Goal: Task Accomplishment & Management: Complete application form

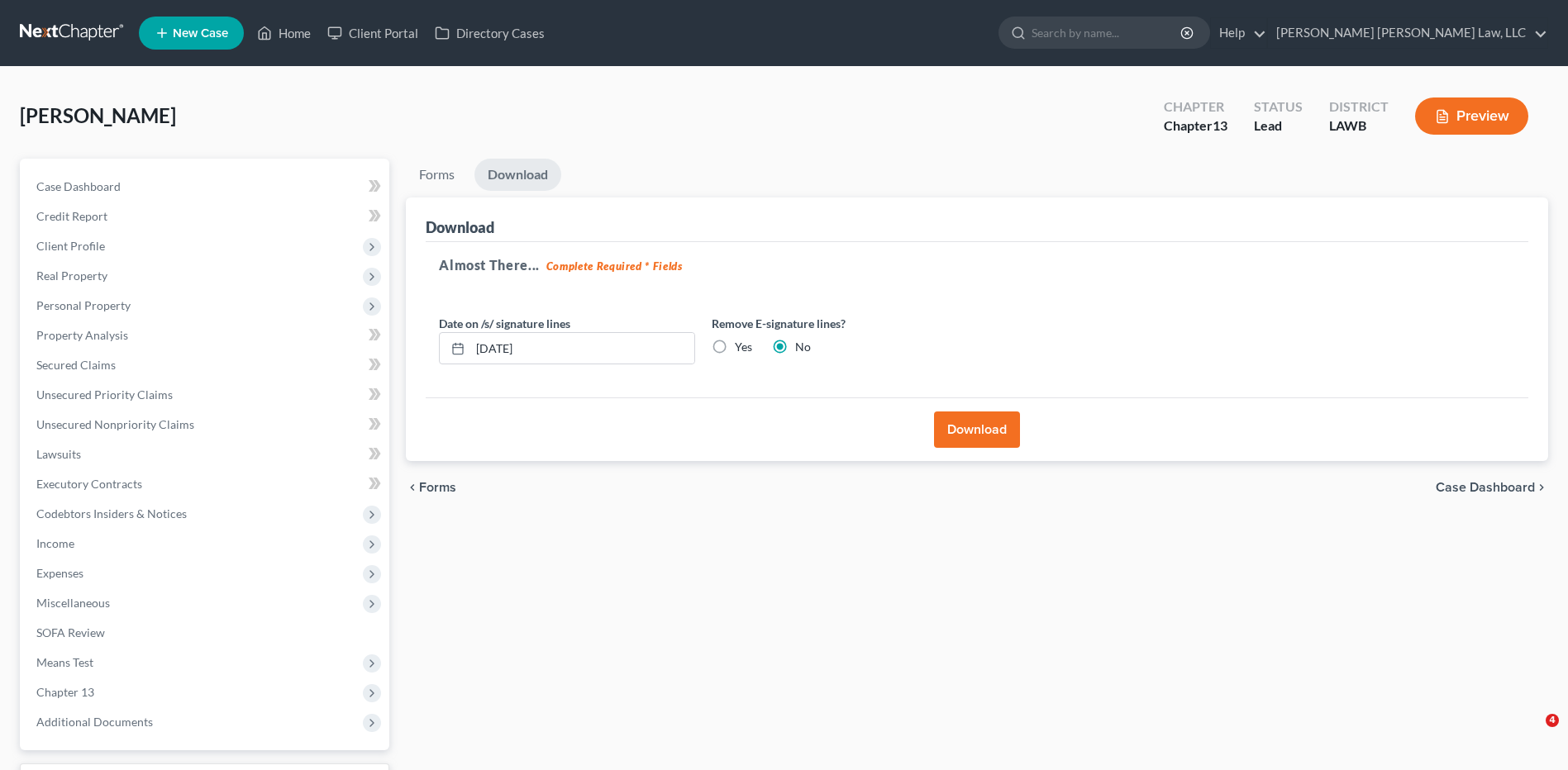
drag, startPoint x: 0, startPoint y: 0, endPoint x: 40, endPoint y: 36, distance: 53.8
click at [40, 36] on link at bounding box center [73, 33] width 106 height 30
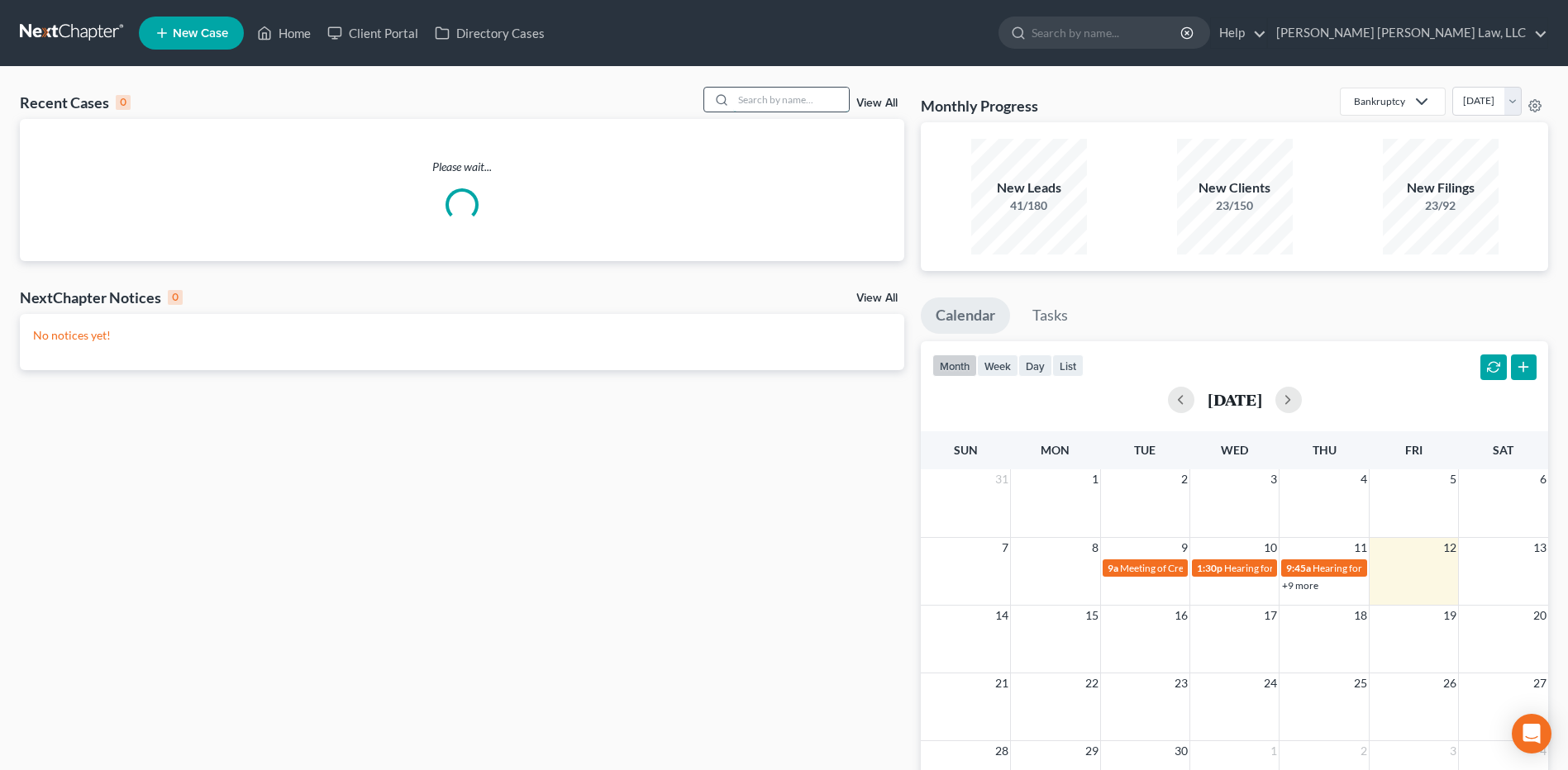
click at [758, 108] on input "search" at bounding box center [791, 99] width 116 height 24
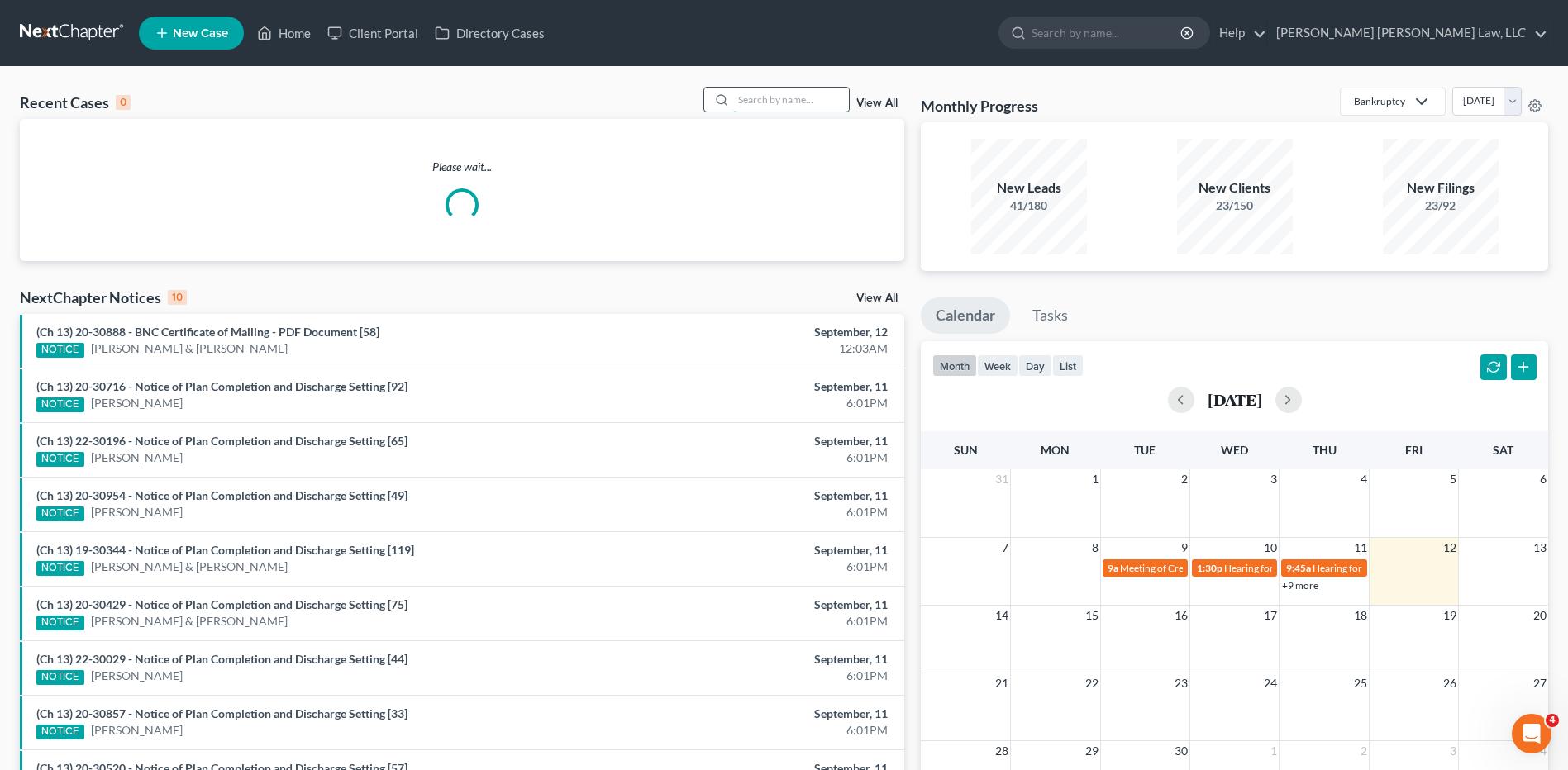
type input "f"
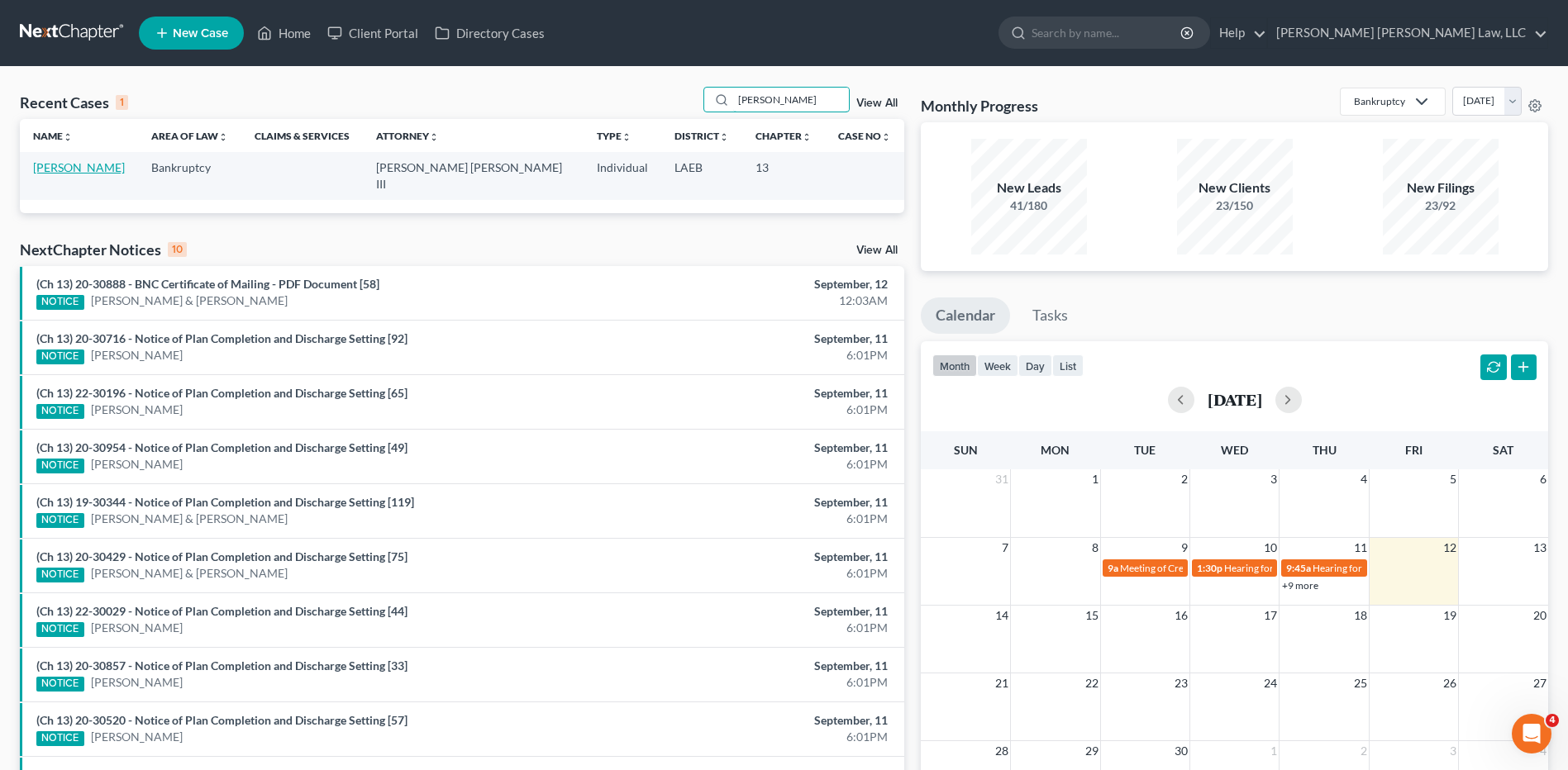
type input "[PERSON_NAME]"
click at [108, 165] on link "[PERSON_NAME]" at bounding box center [78, 167] width 92 height 14
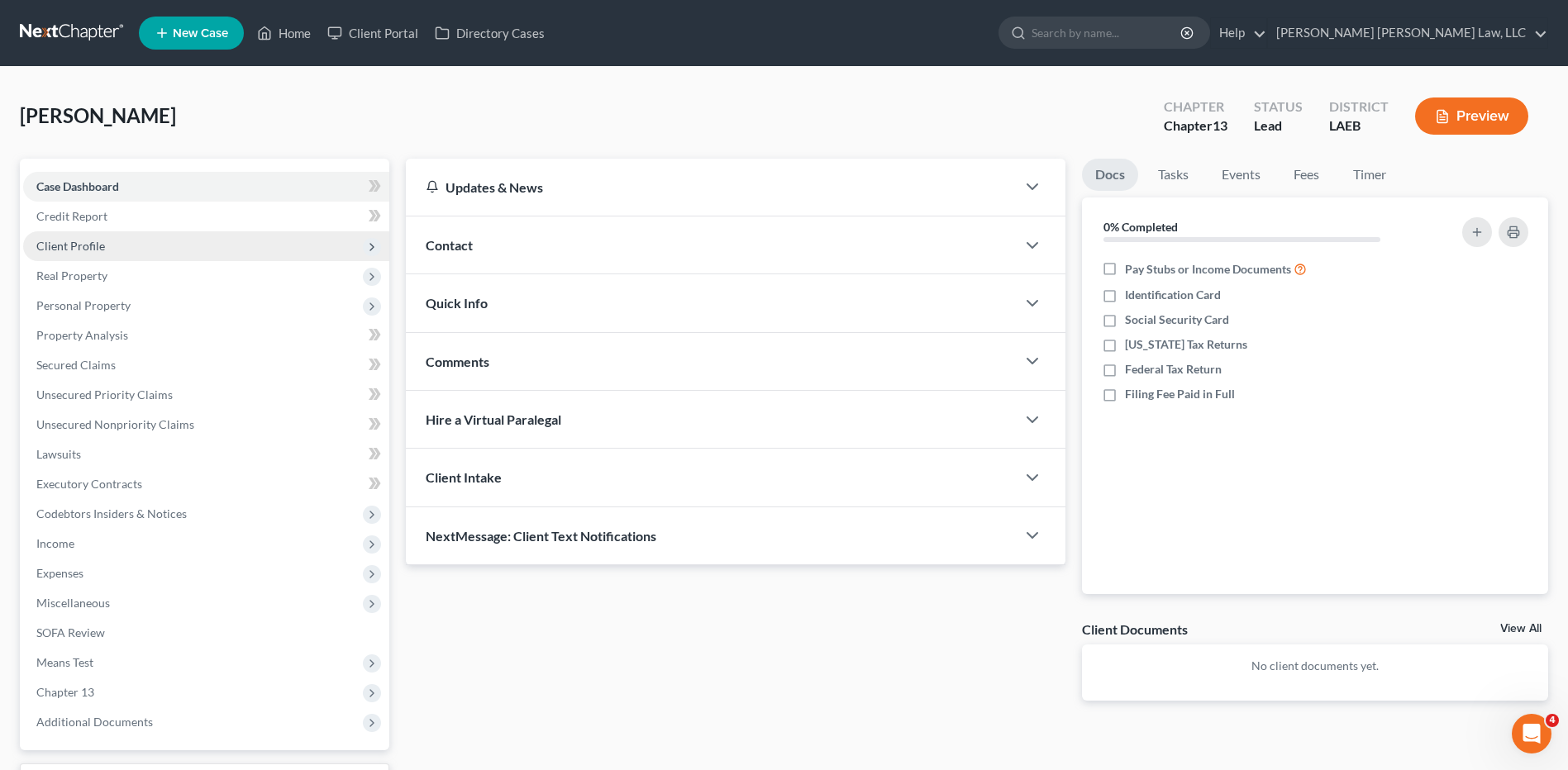
click at [72, 250] on span "Client Profile" at bounding box center [70, 245] width 68 height 14
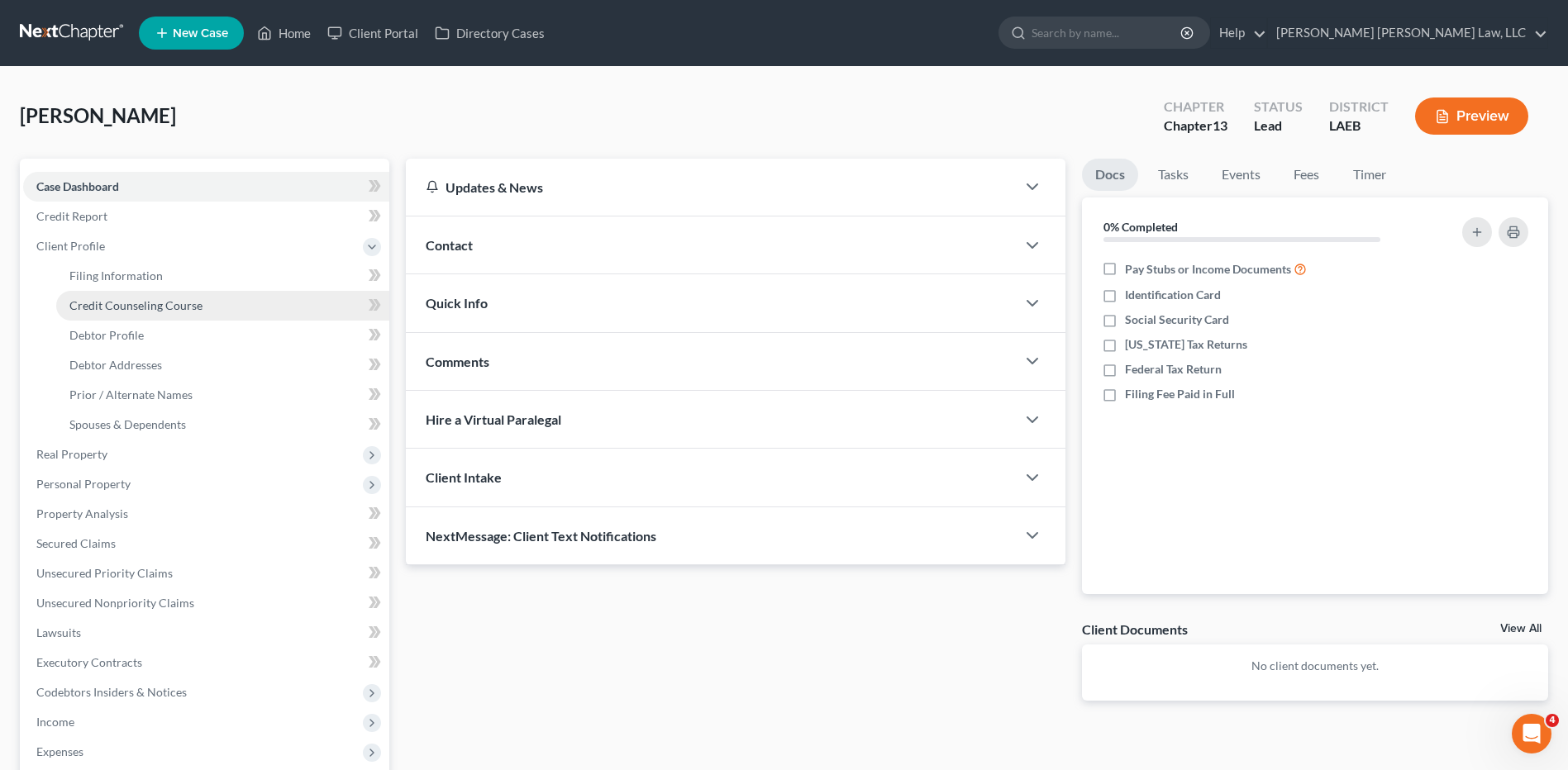
click at [106, 307] on span "Credit Counseling Course" at bounding box center [136, 304] width 133 height 14
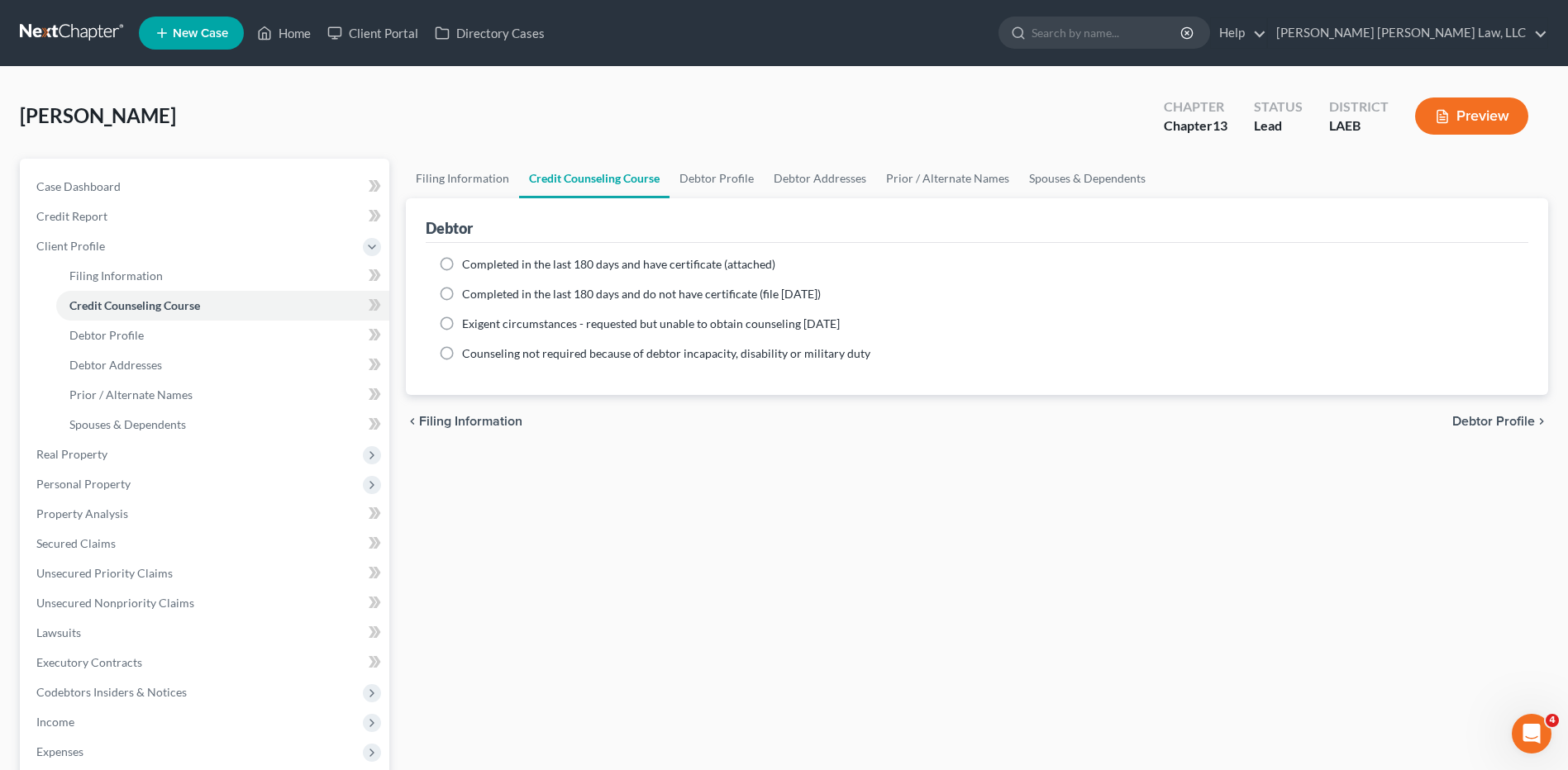
click at [462, 296] on label "Completed in the last 180 days and do not have certificate (file [DATE])" at bounding box center [641, 294] width 359 height 16
click at [468, 296] on input "Completed in the last 180 days and do not have certificate (file [DATE])" at bounding box center [474, 292] width 11 height 11
radio input "true"
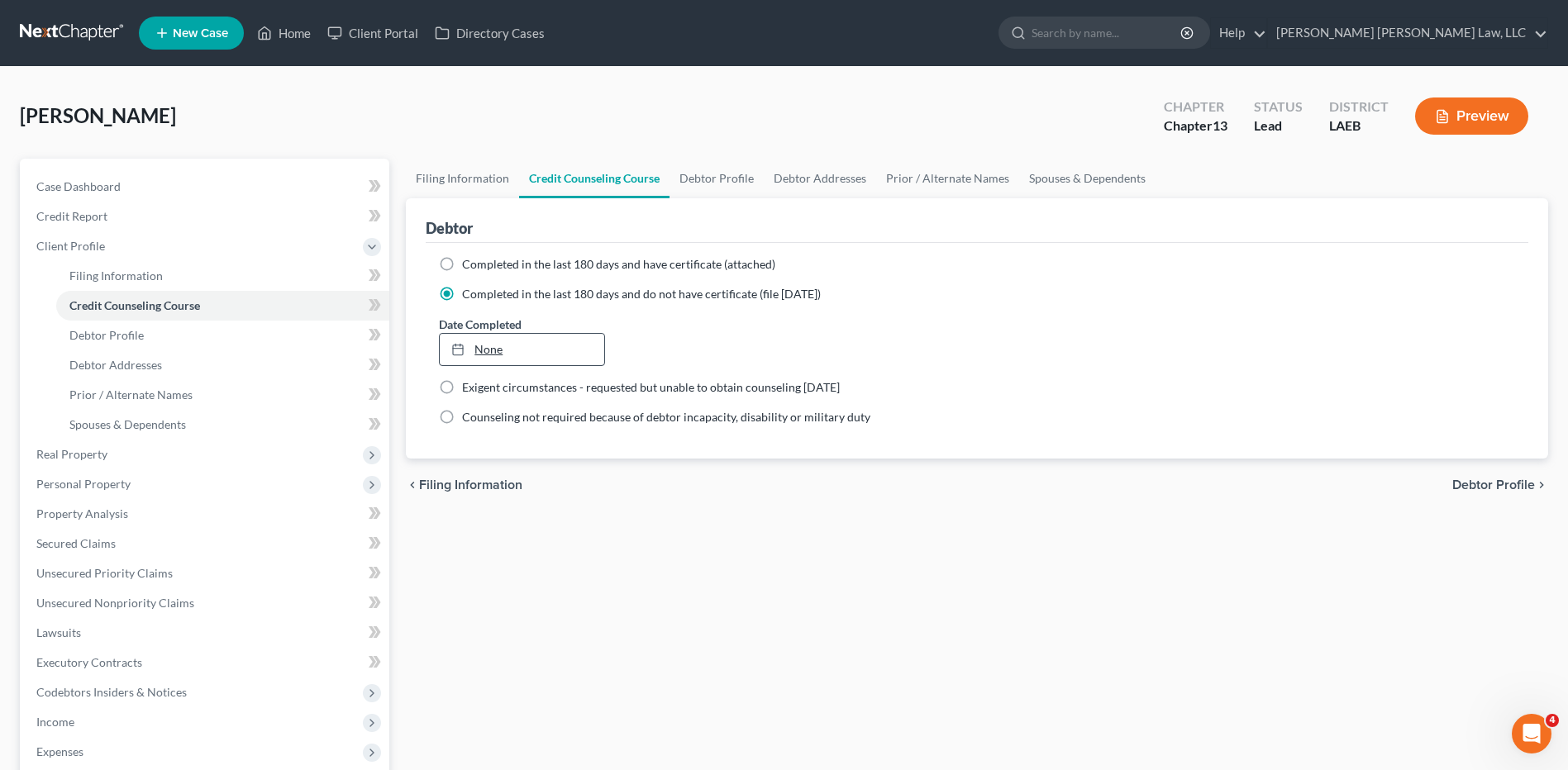
click at [499, 343] on link "None" at bounding box center [522, 349] width 164 height 31
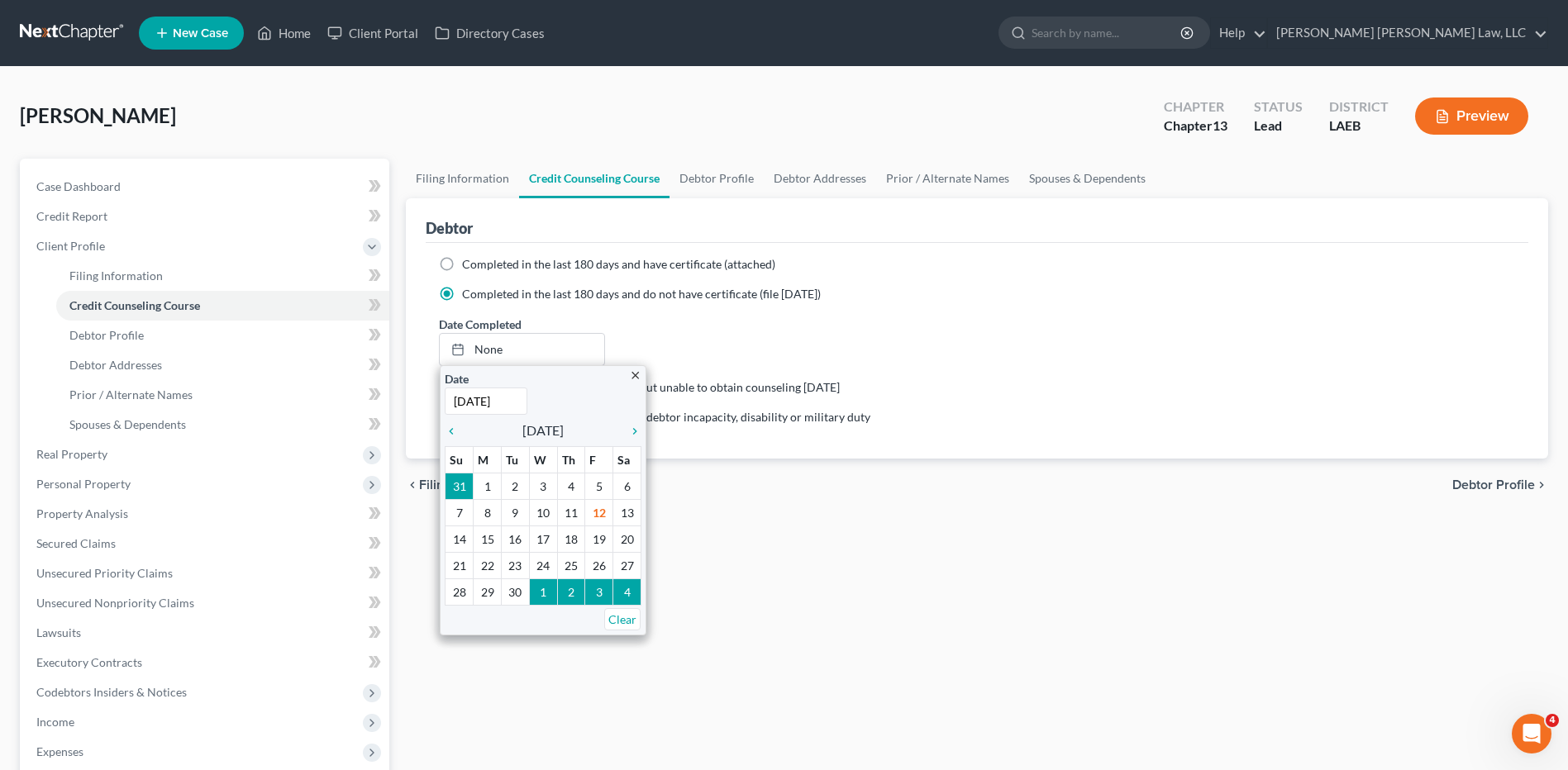
type input "[DATE]"
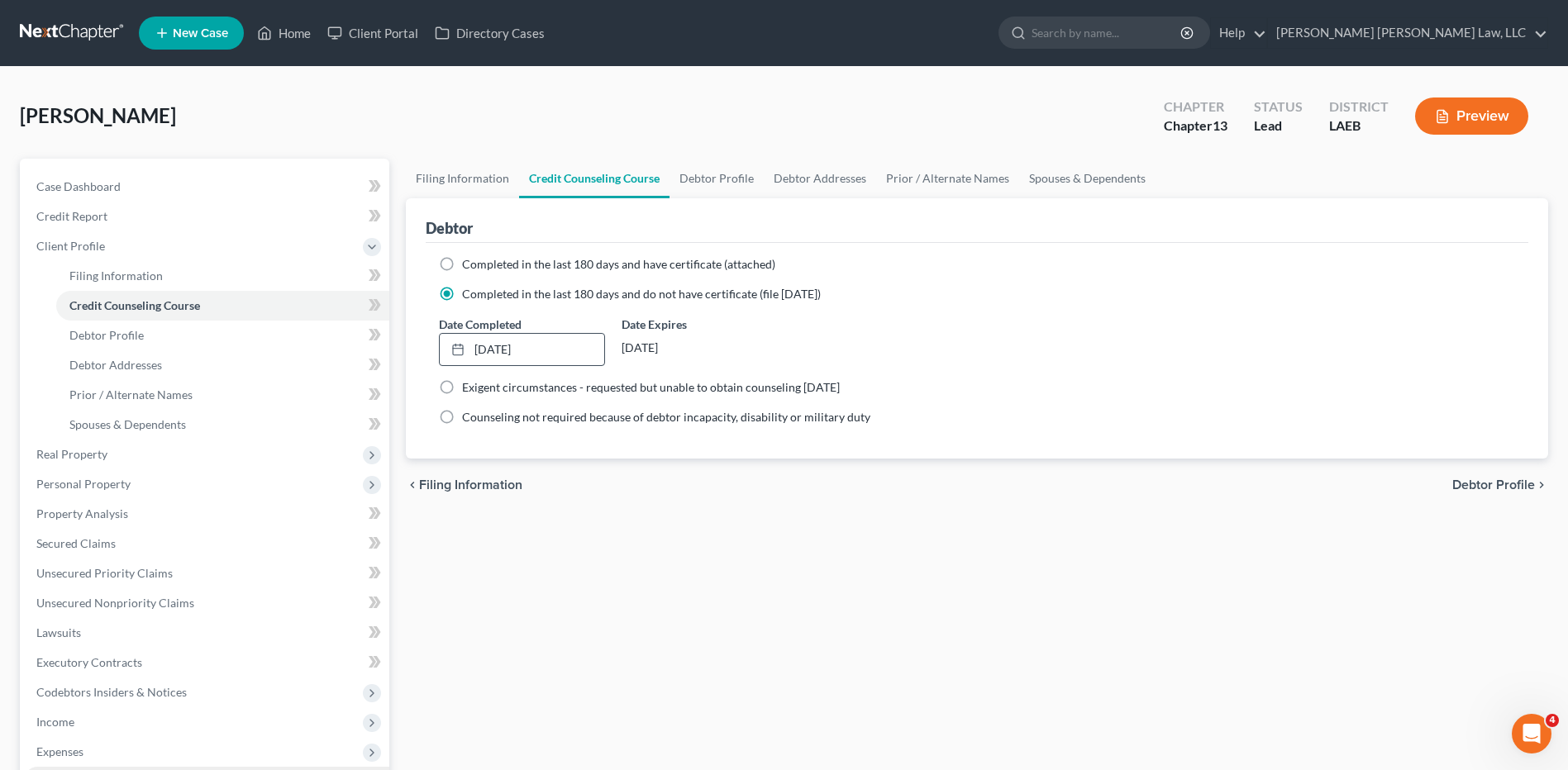
scroll to position [316, 0]
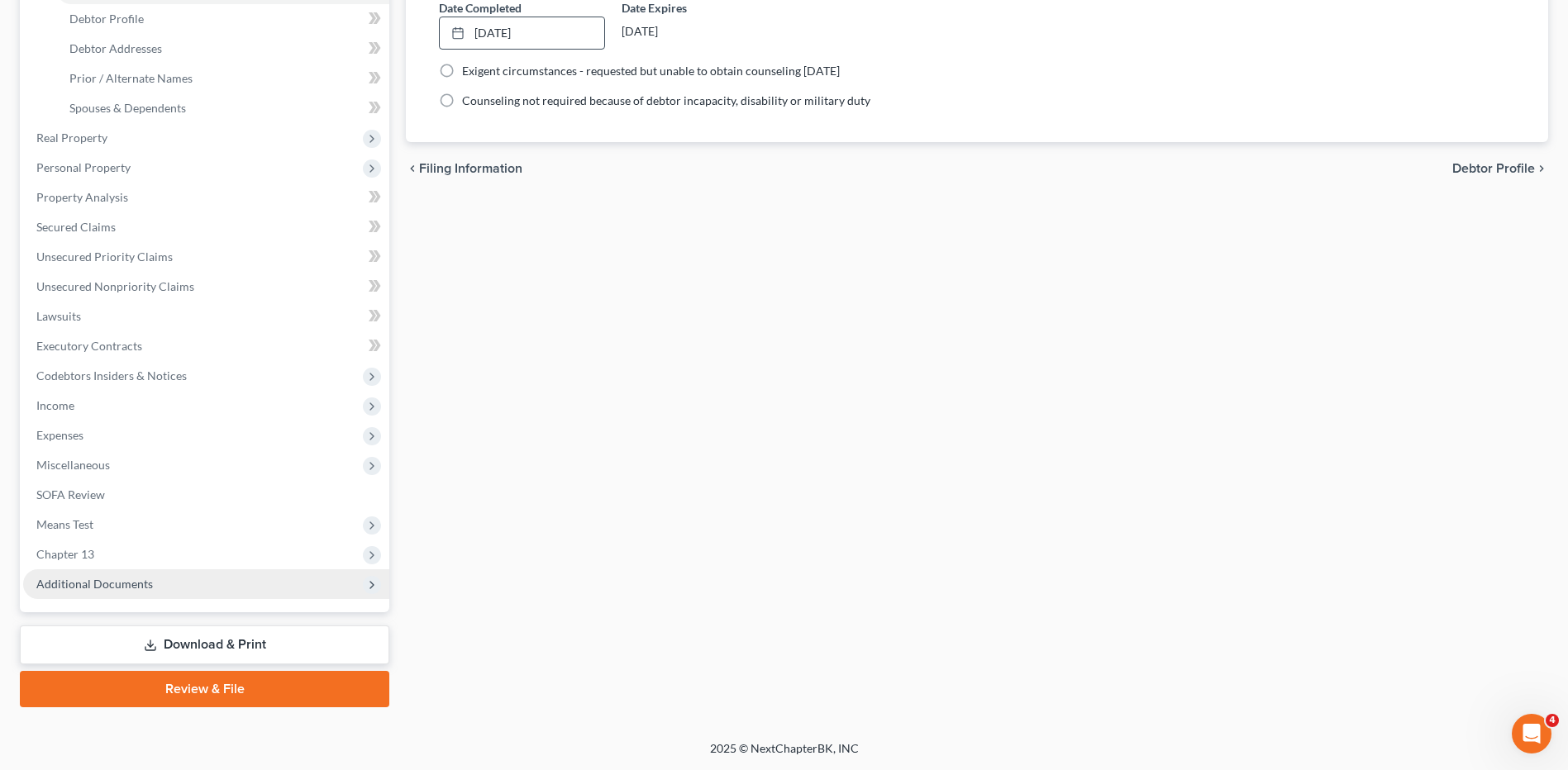
click at [94, 583] on span "Additional Documents" at bounding box center [95, 583] width 117 height 14
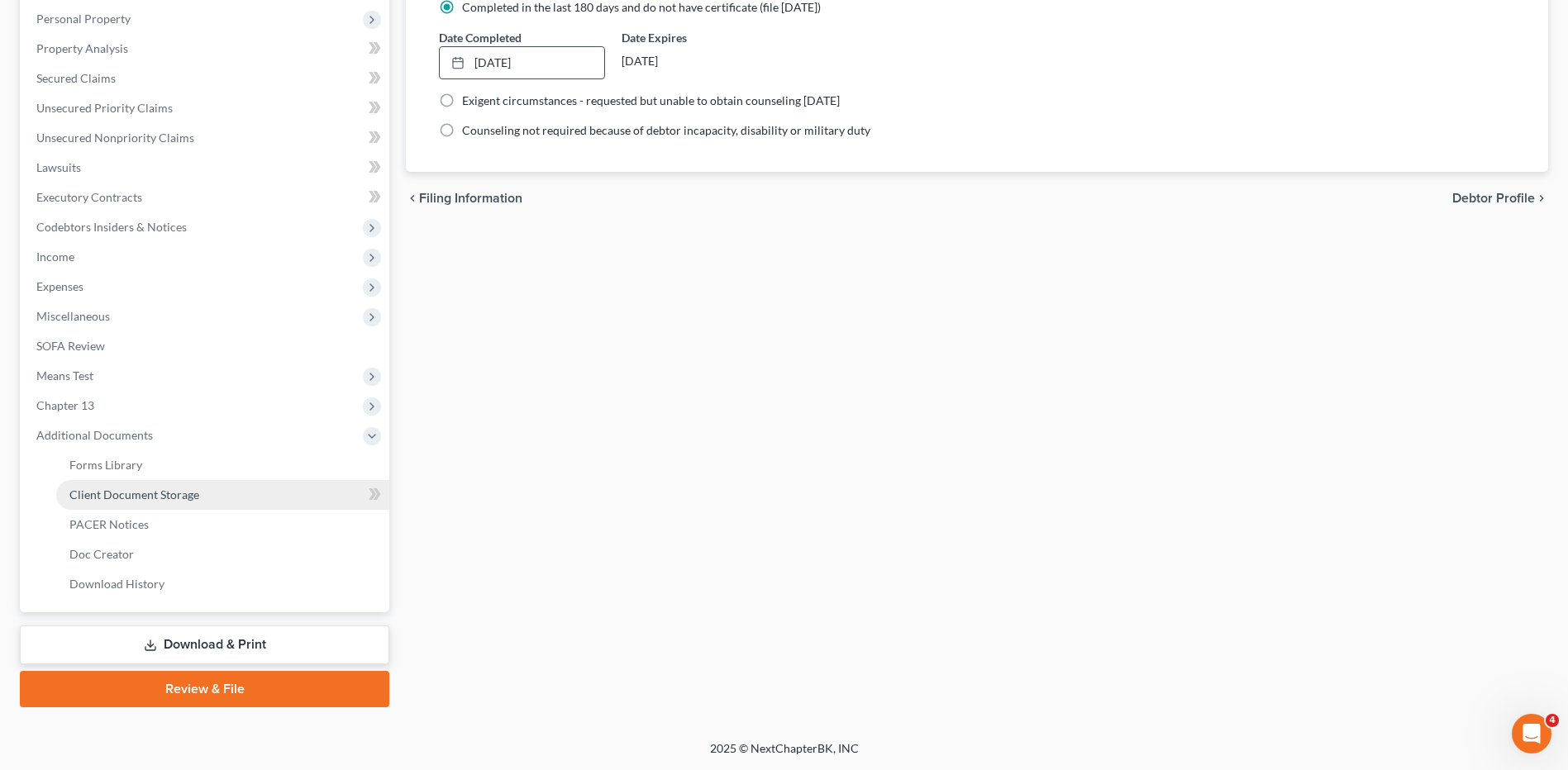
click at [152, 502] on link "Client Document Storage" at bounding box center [223, 495] width 333 height 30
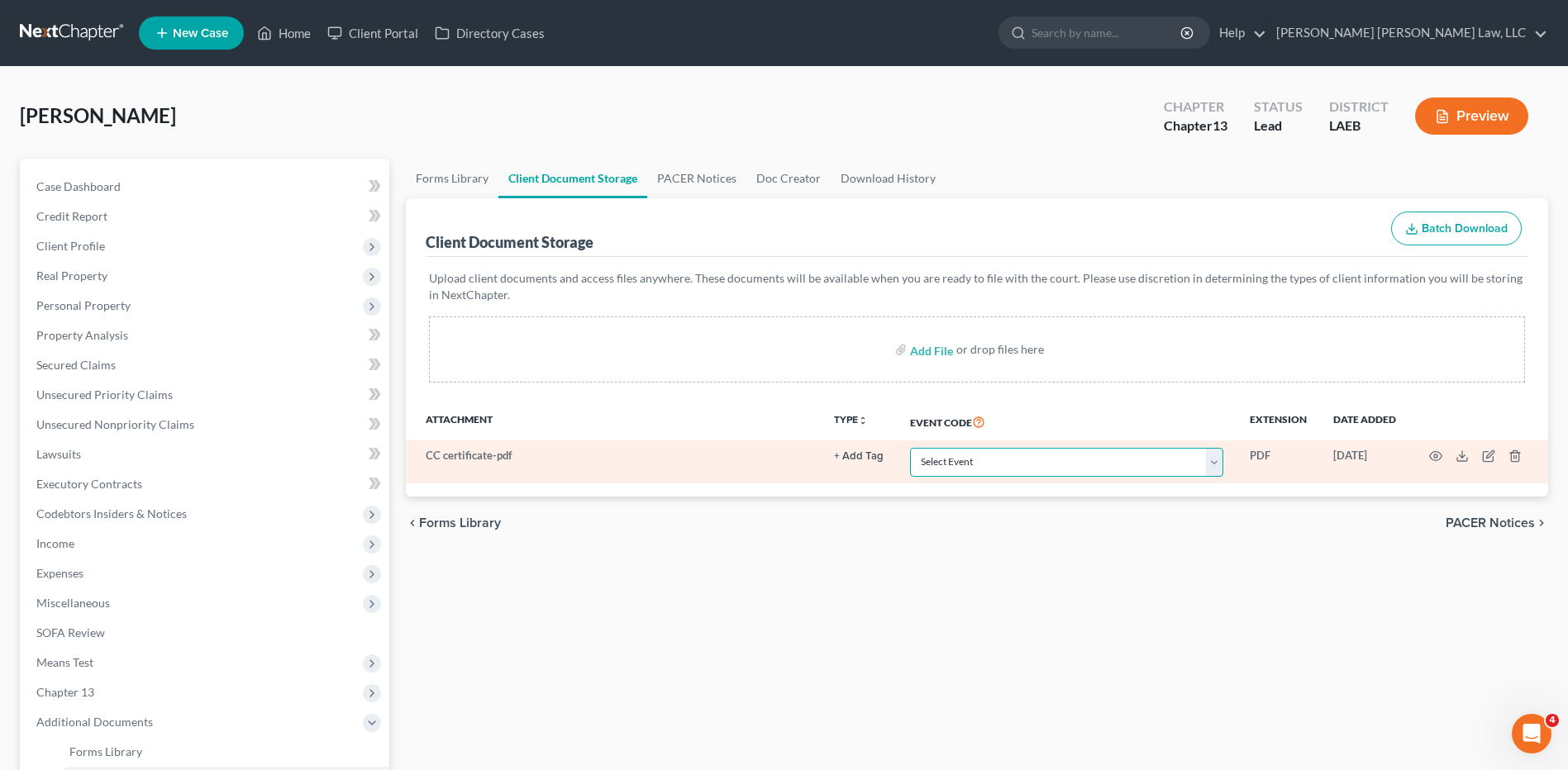
click at [1018, 464] on select "Select Event Certificate of Credit Counseling Db (PF) Certificate of Credit Cou…" at bounding box center [1067, 463] width 313 height 29
select select "0"
click at [910, 448] on select "Select Event Certificate of Credit Counseling Db (PF) Certificate of Credit Cou…" at bounding box center [1067, 463] width 313 height 29
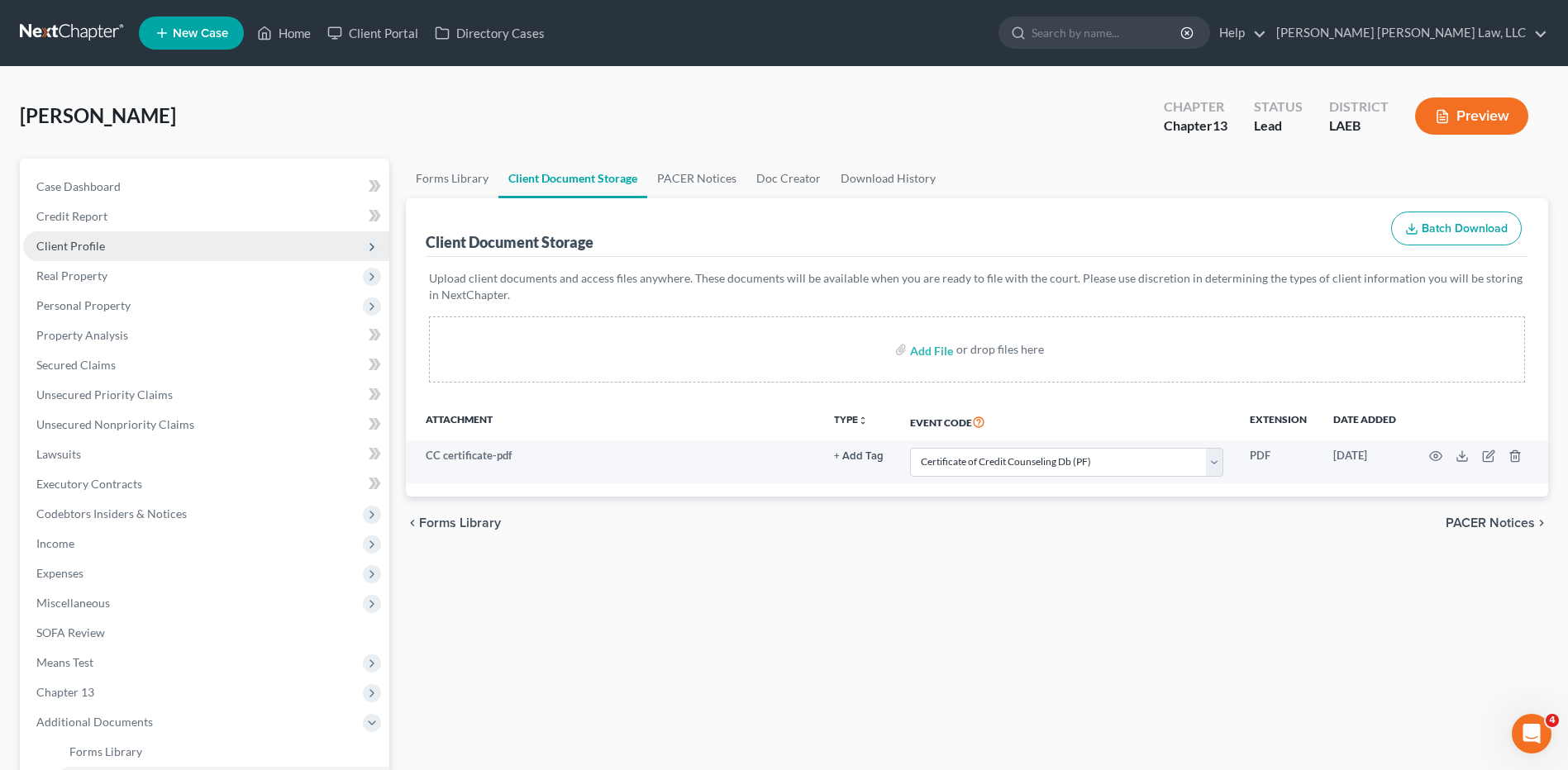
click at [71, 252] on span "Client Profile" at bounding box center [70, 245] width 68 height 14
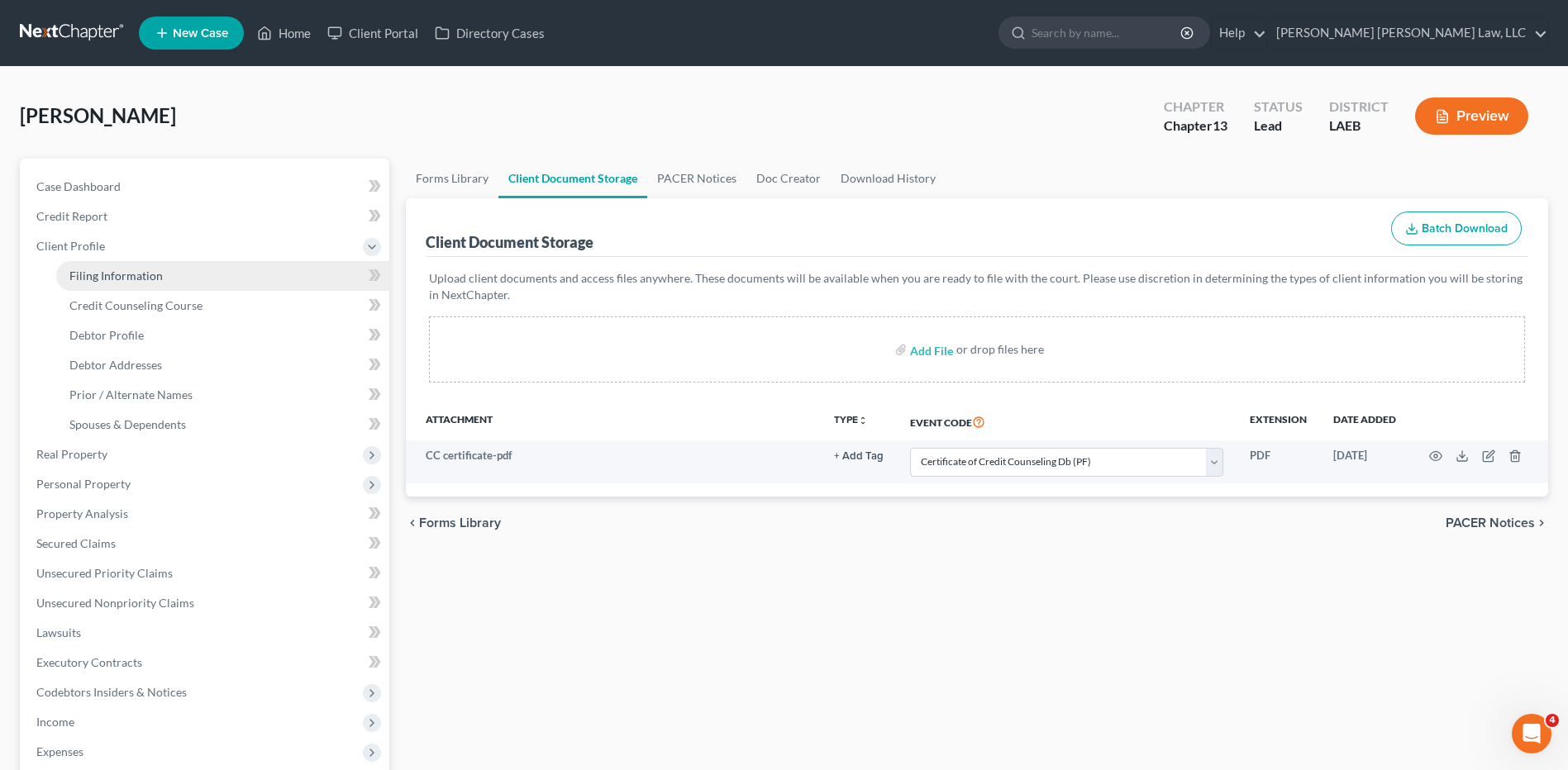
click at [135, 277] on span "Filing Information" at bounding box center [116, 275] width 94 height 14
select select "1"
select select "0"
select select "3"
select select "19"
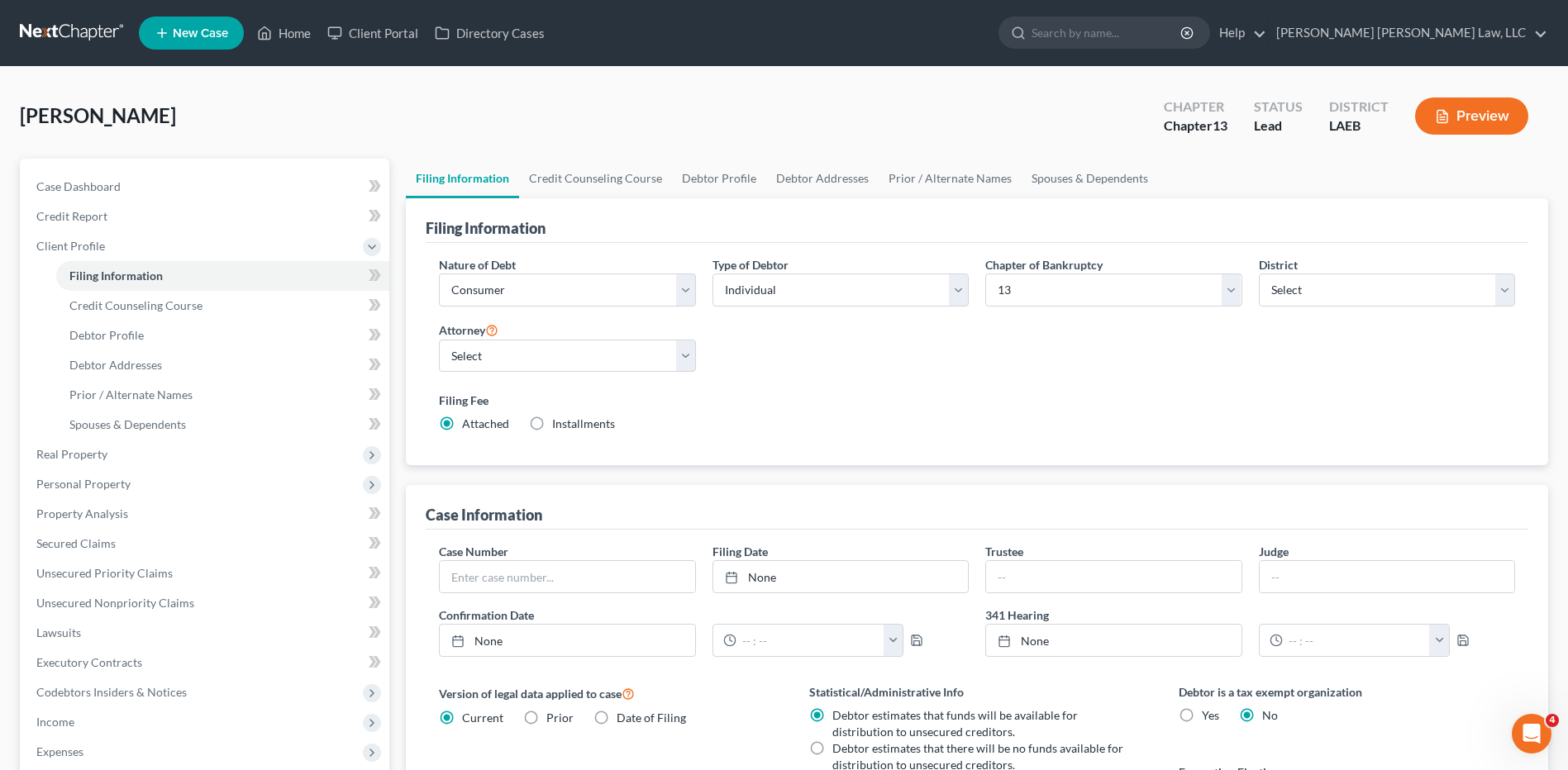
click at [58, 26] on link at bounding box center [73, 33] width 106 height 30
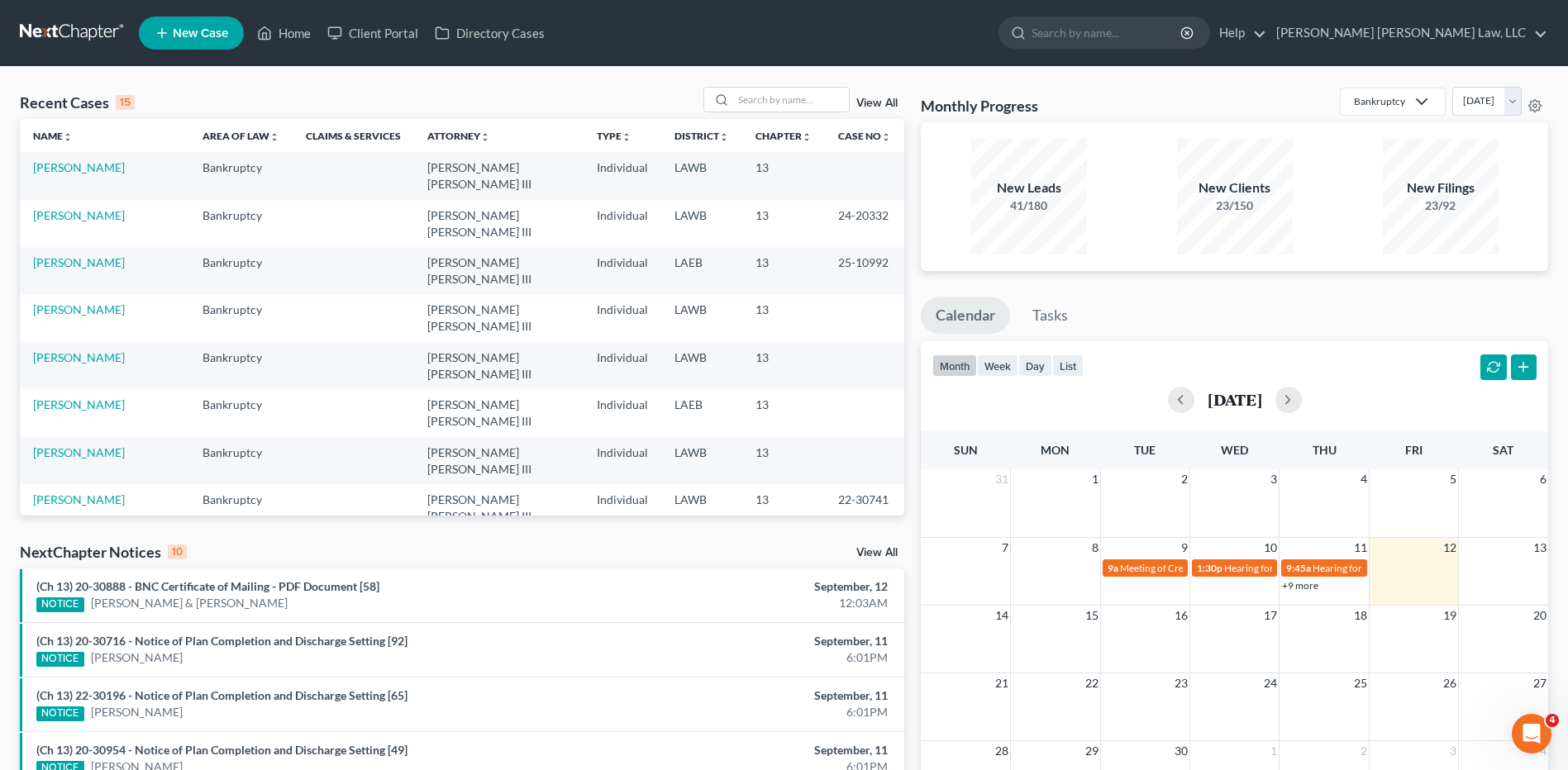
click at [72, 33] on link at bounding box center [73, 33] width 106 height 30
